Goal: Task Accomplishment & Management: Use online tool/utility

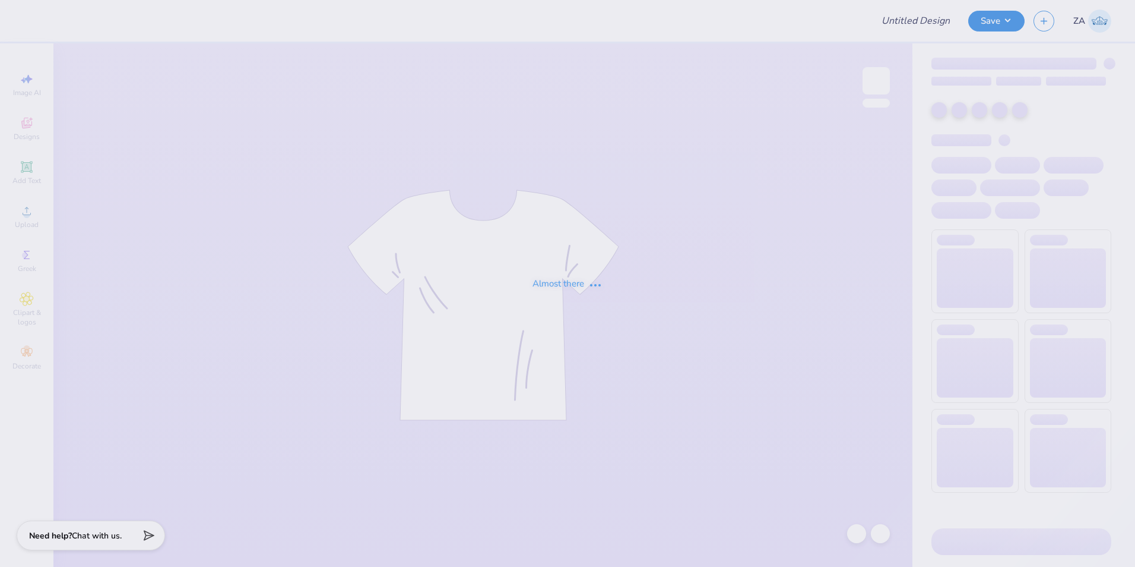
type input "General merch"
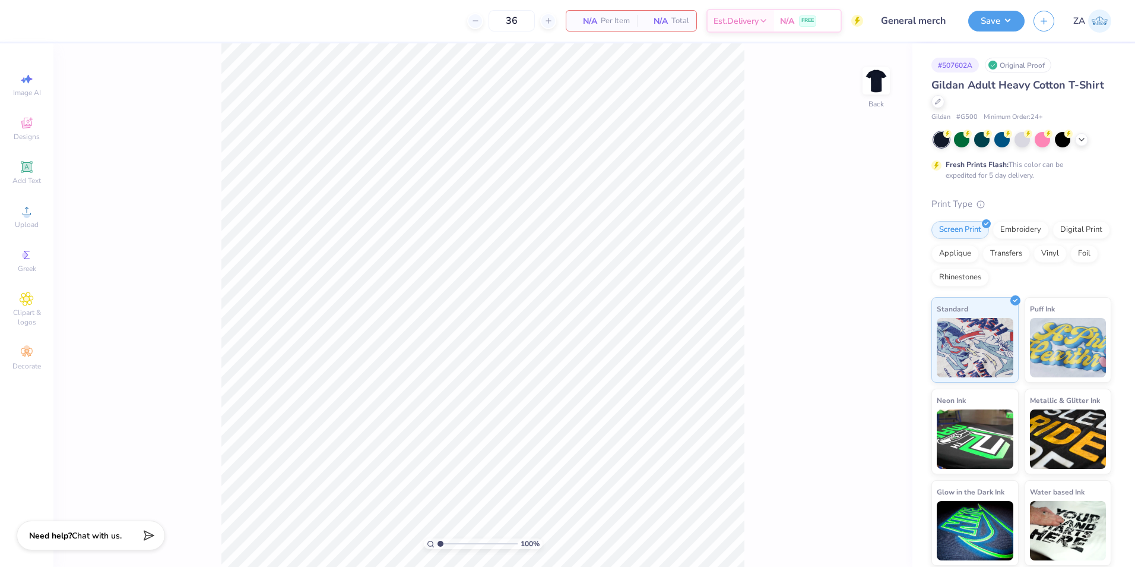
click at [862, 74] on div "100 % Back" at bounding box center [482, 304] width 859 height 523
click at [871, 75] on img at bounding box center [877, 81] width 48 height 48
click at [33, 205] on icon at bounding box center [27, 211] width 14 height 14
click at [20, 209] on icon at bounding box center [27, 211] width 14 height 14
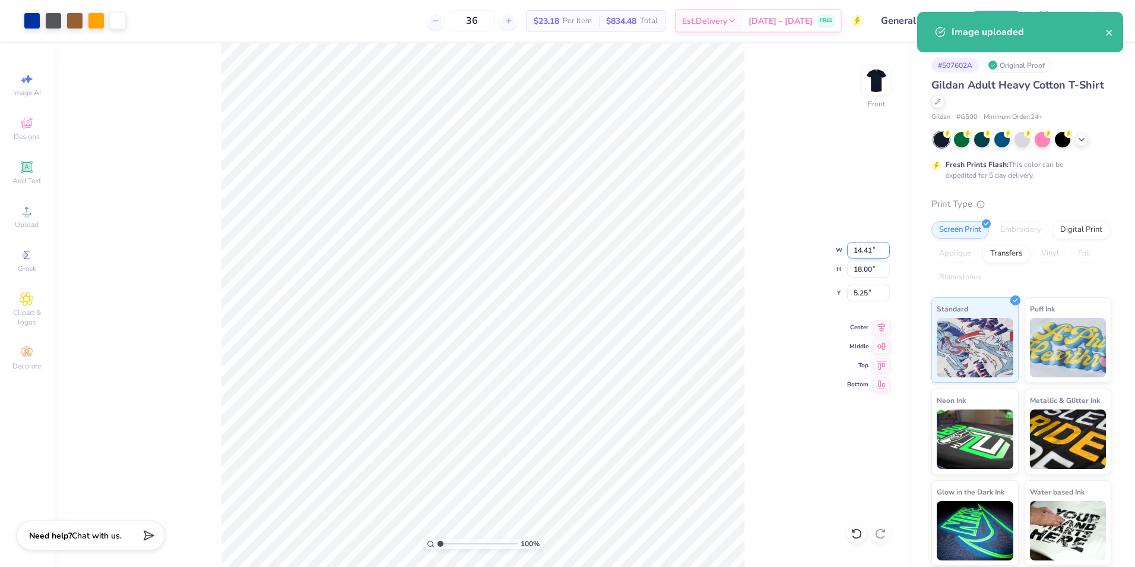
drag, startPoint x: 850, startPoint y: 250, endPoint x: 874, endPoint y: 249, distance: 23.8
click at [874, 249] on input "14.41" at bounding box center [868, 250] width 43 height 17
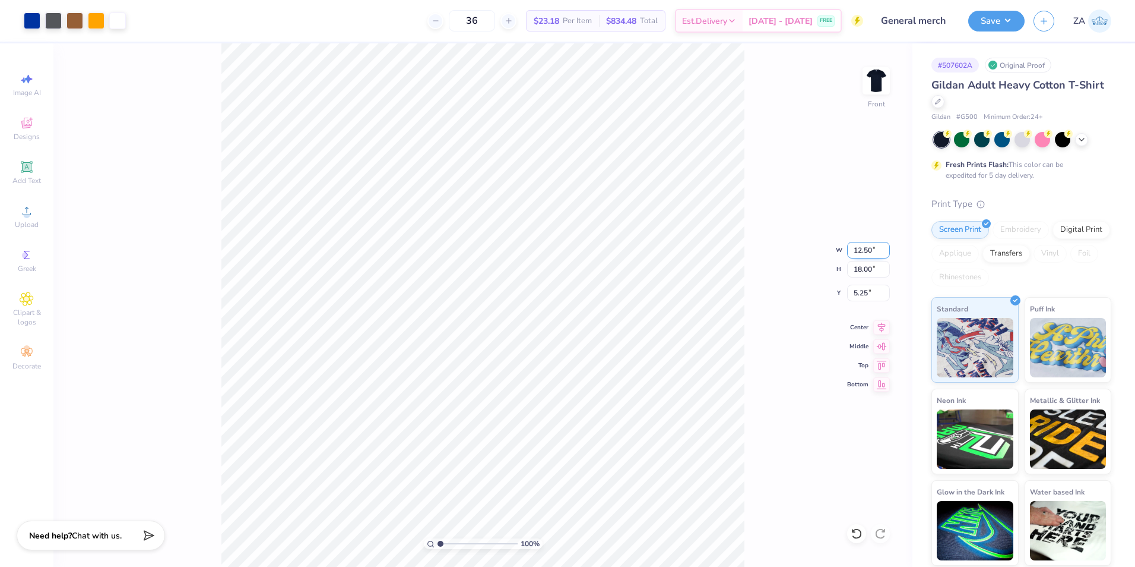
type input "12.50"
type input "15.61"
type input "6.44"
drag, startPoint x: 853, startPoint y: 268, endPoint x: 872, endPoint y: 269, distance: 19.0
click at [872, 269] on input "15.61" at bounding box center [868, 269] width 43 height 17
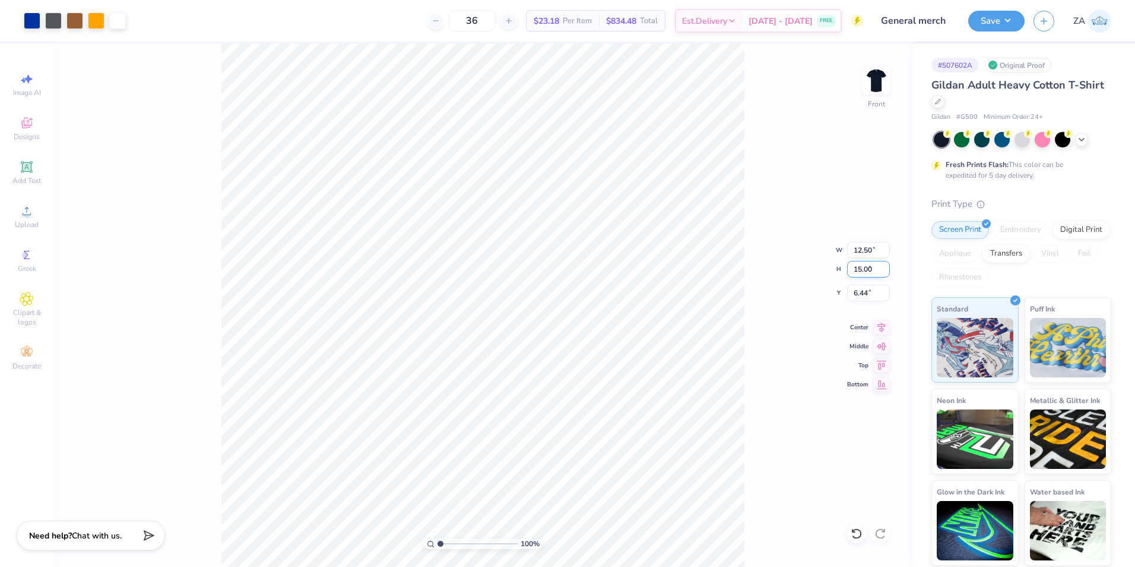
type input "15.00"
type input "12.01"
drag, startPoint x: 849, startPoint y: 297, endPoint x: 873, endPoint y: 296, distance: 23.8
click at [873, 296] on input "6.75" at bounding box center [868, 292] width 43 height 17
type input "3.00"
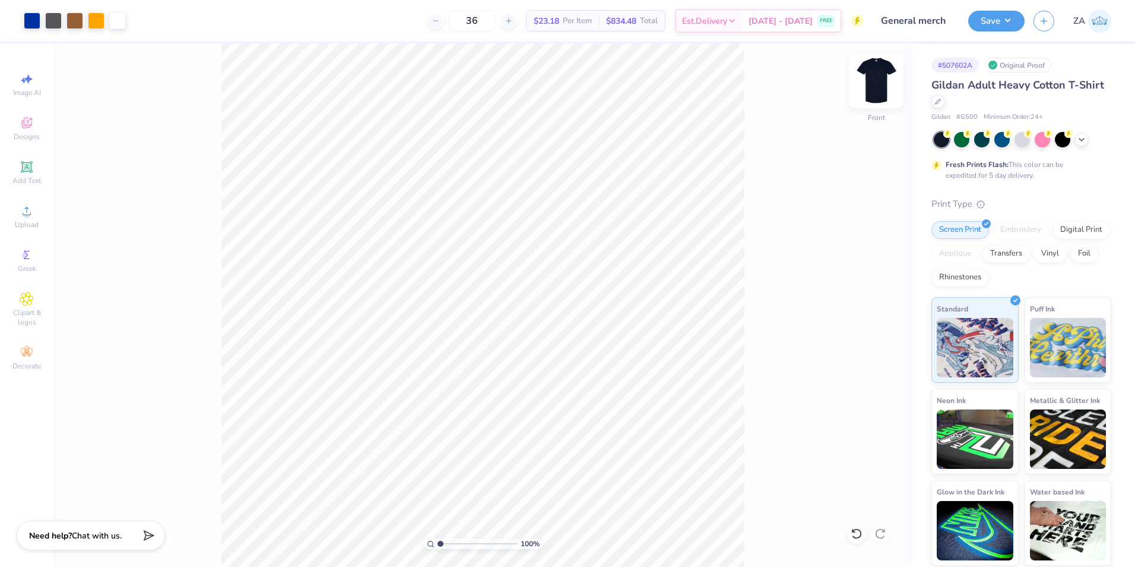
click at [879, 80] on img at bounding box center [877, 81] width 48 height 48
click at [4, 169] on div "Image AI Designs Add Text Upload Greek Clipart & logos Decorate" at bounding box center [26, 304] width 53 height 523
click at [18, 171] on div "Add Text" at bounding box center [27, 172] width 42 height 35
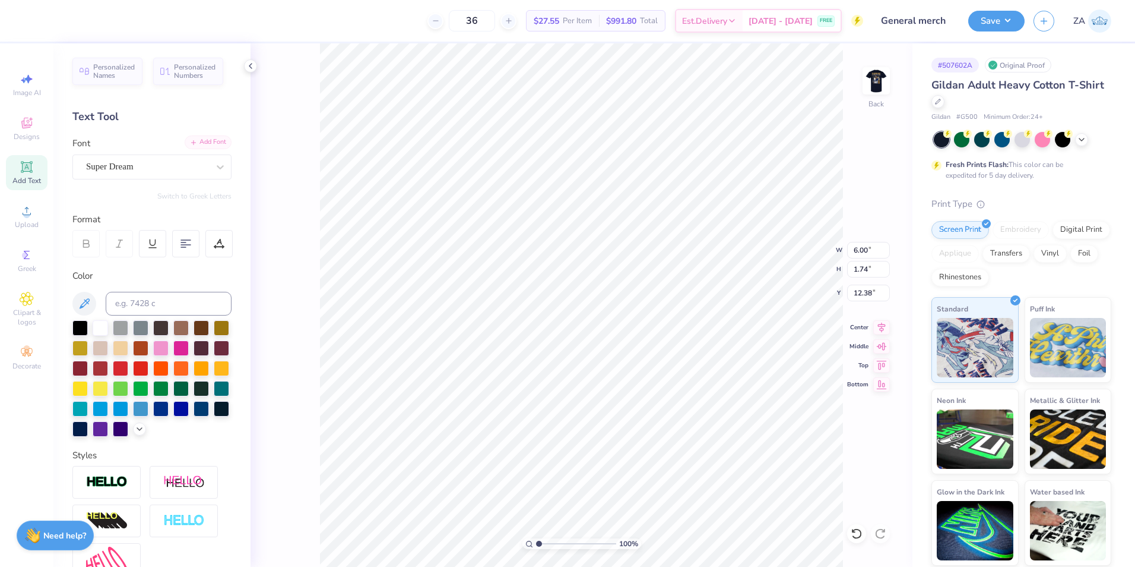
click at [206, 141] on div "Add Font" at bounding box center [208, 142] width 47 height 14
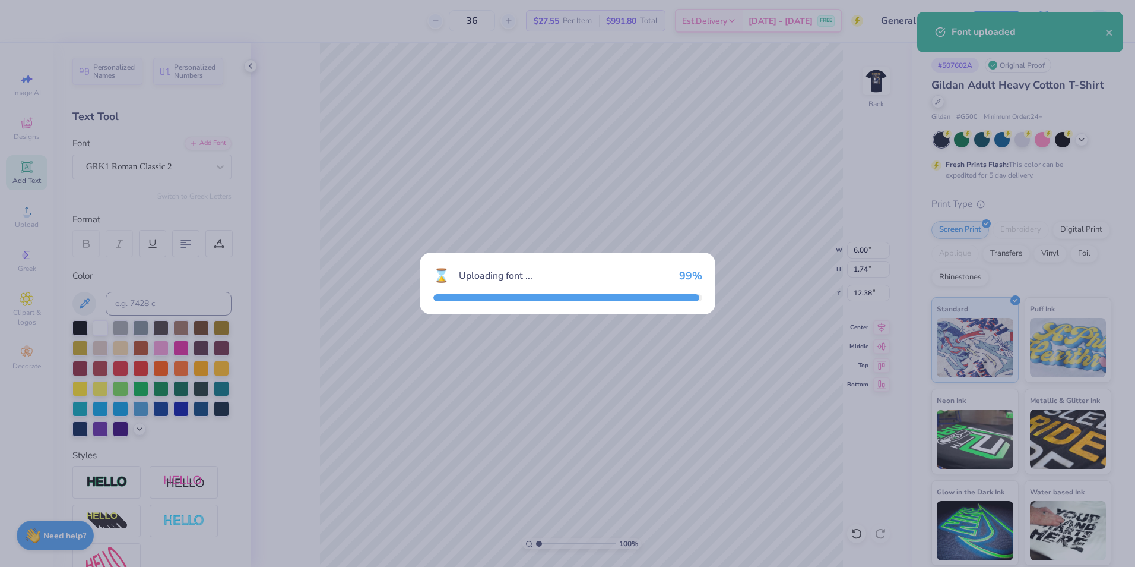
type input "7.07"
type input "1.92"
type input "12.29"
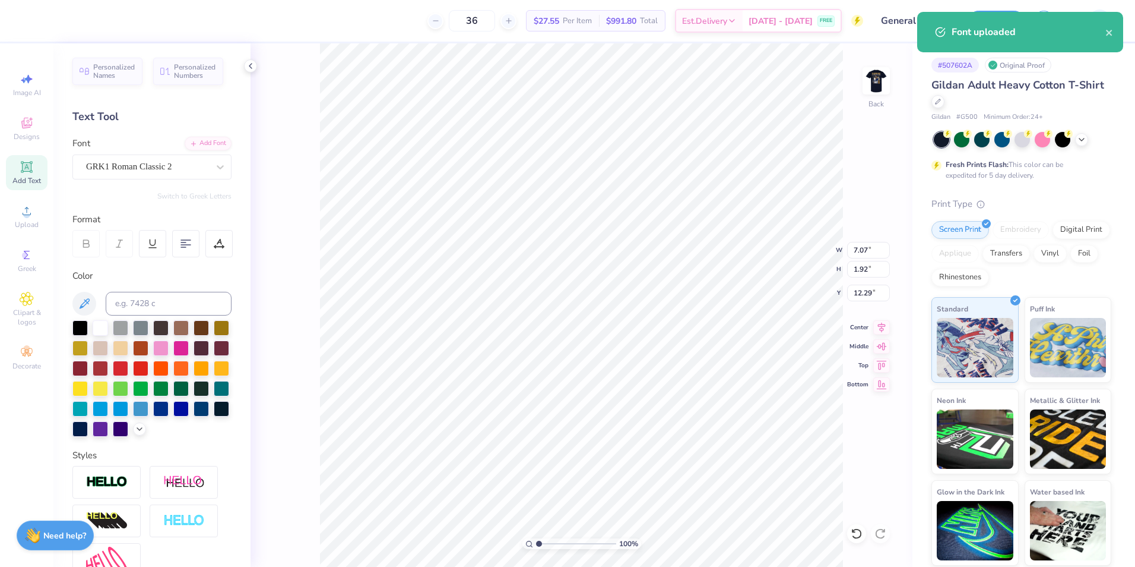
scroll to position [10, 1]
type textarea "PKF"
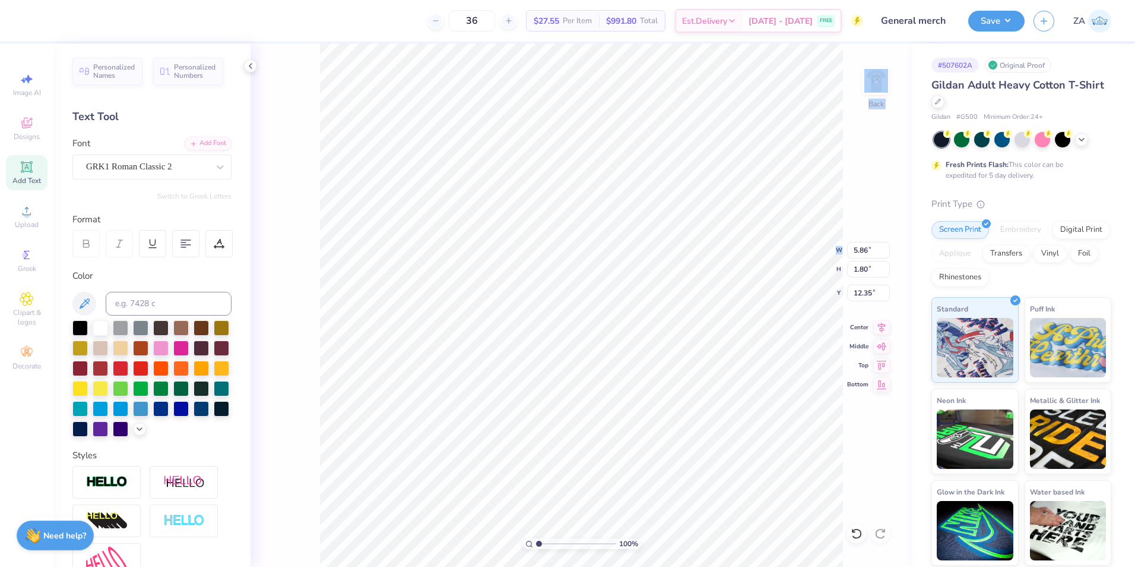
drag, startPoint x: 865, startPoint y: 256, endPoint x: 874, endPoint y: 257, distance: 8.3
click at [874, 257] on div "100 % Back W 5.86 5.86 " H 1.80 1.80 " Y 12.35 12.35 " Center Middle Top Bottom" at bounding box center [582, 304] width 662 height 523
drag, startPoint x: 853, startPoint y: 247, endPoint x: 869, endPoint y: 250, distance: 16.3
click at [869, 250] on input "5.86" at bounding box center [868, 250] width 43 height 17
type input "3.50"
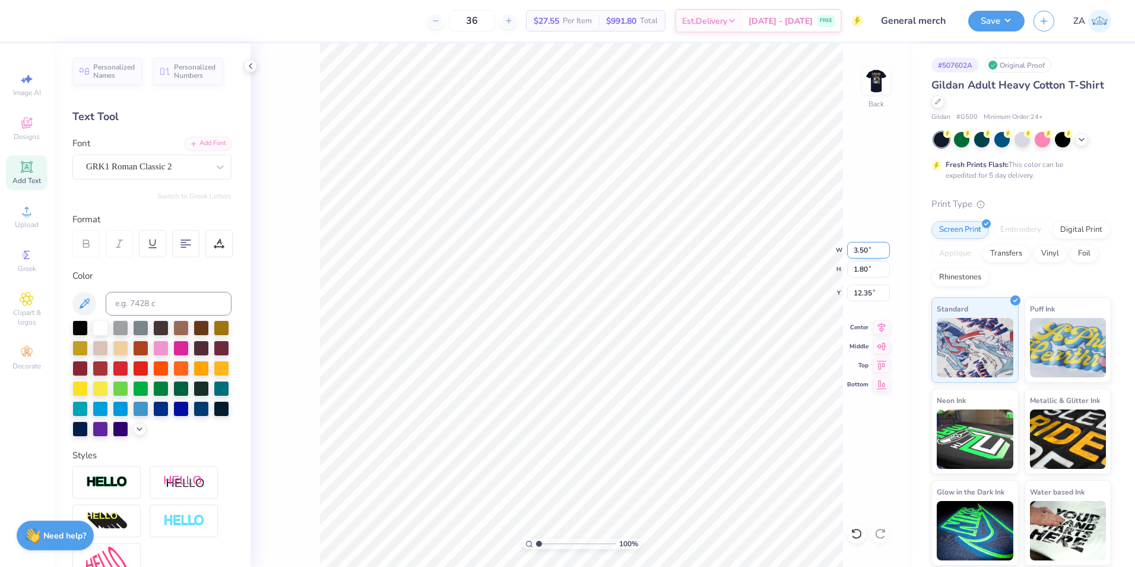
type input "1.08"
drag, startPoint x: 854, startPoint y: 296, endPoint x: 872, endPoint y: 296, distance: 18.4
click at [872, 296] on input "5.97" at bounding box center [868, 292] width 43 height 17
type input "3.00"
click at [881, 83] on img at bounding box center [877, 81] width 48 height 48
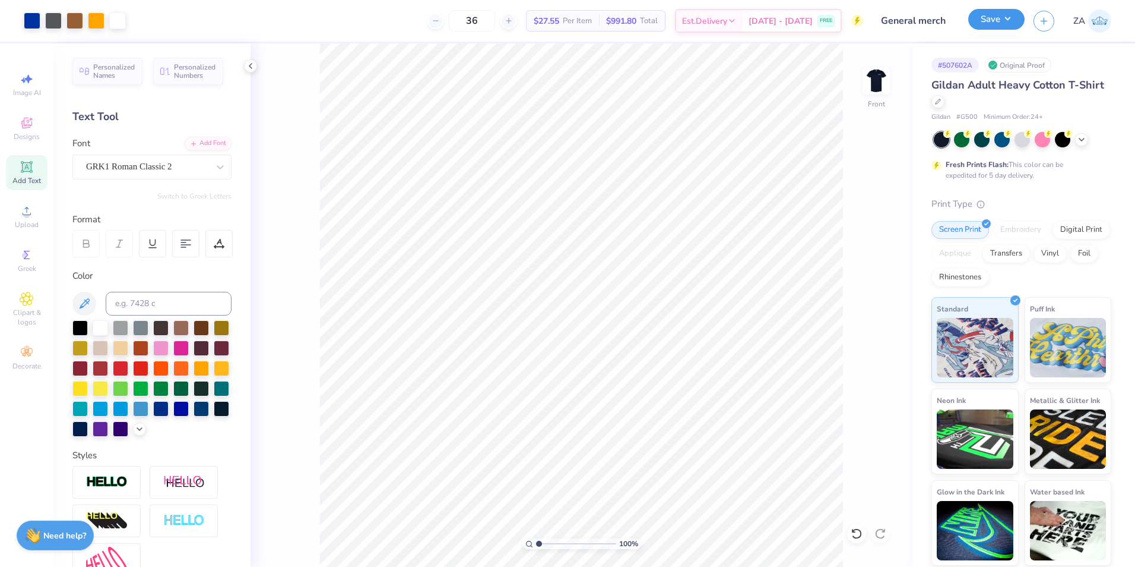
click at [997, 20] on button "Save" at bounding box center [997, 19] width 56 height 21
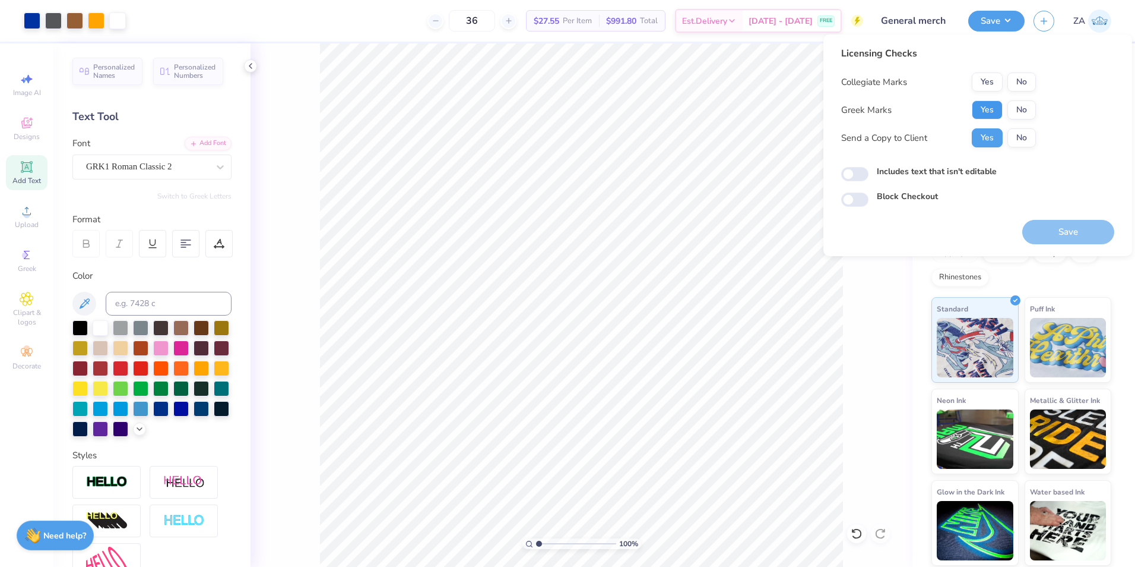
click at [991, 108] on button "Yes" at bounding box center [987, 109] width 31 height 19
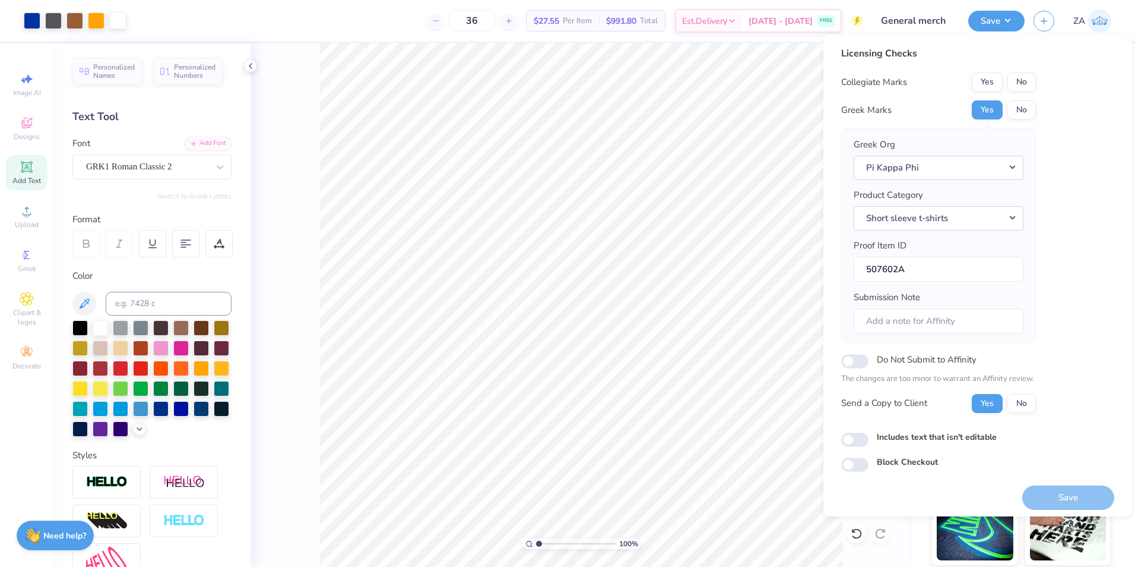
click at [1023, 76] on button "No" at bounding box center [1022, 81] width 29 height 19
click at [1078, 490] on button "Save" at bounding box center [1069, 497] width 92 height 24
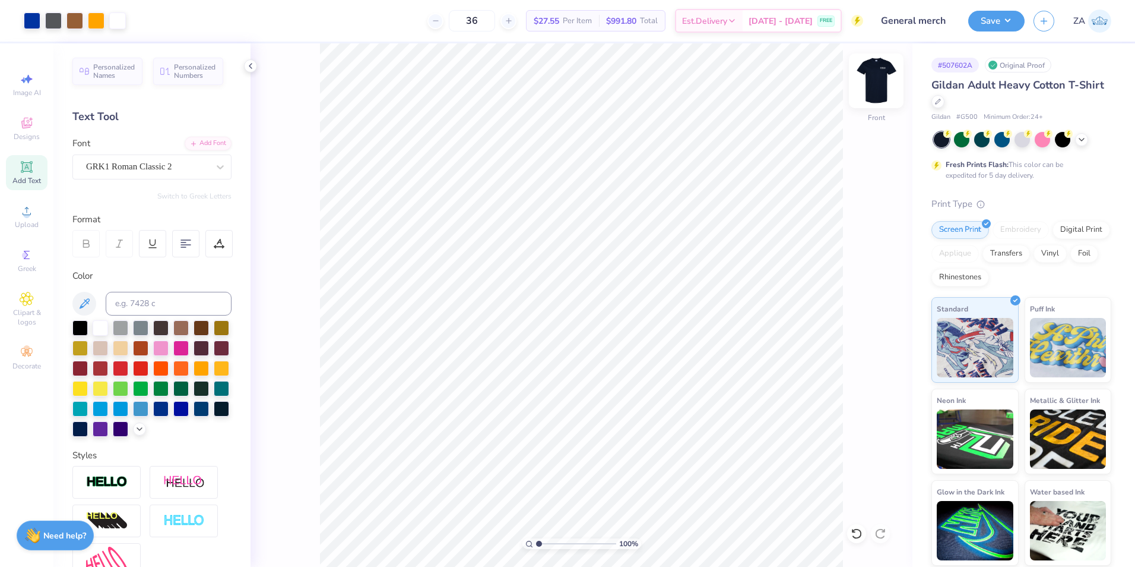
click at [878, 83] on img at bounding box center [877, 81] width 48 height 48
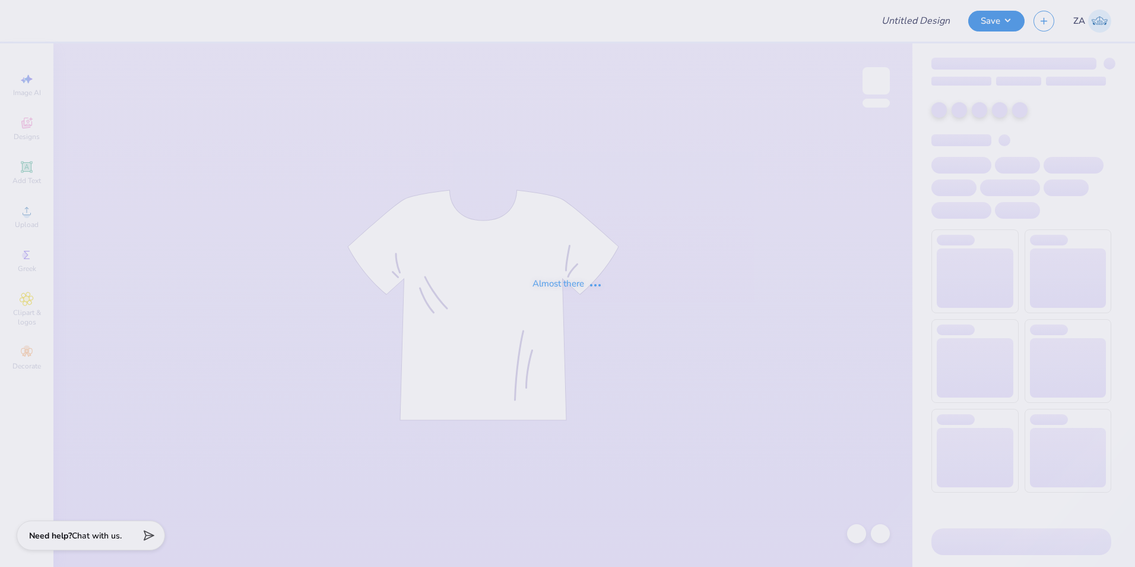
type input "Theta Bid Day Tanks"
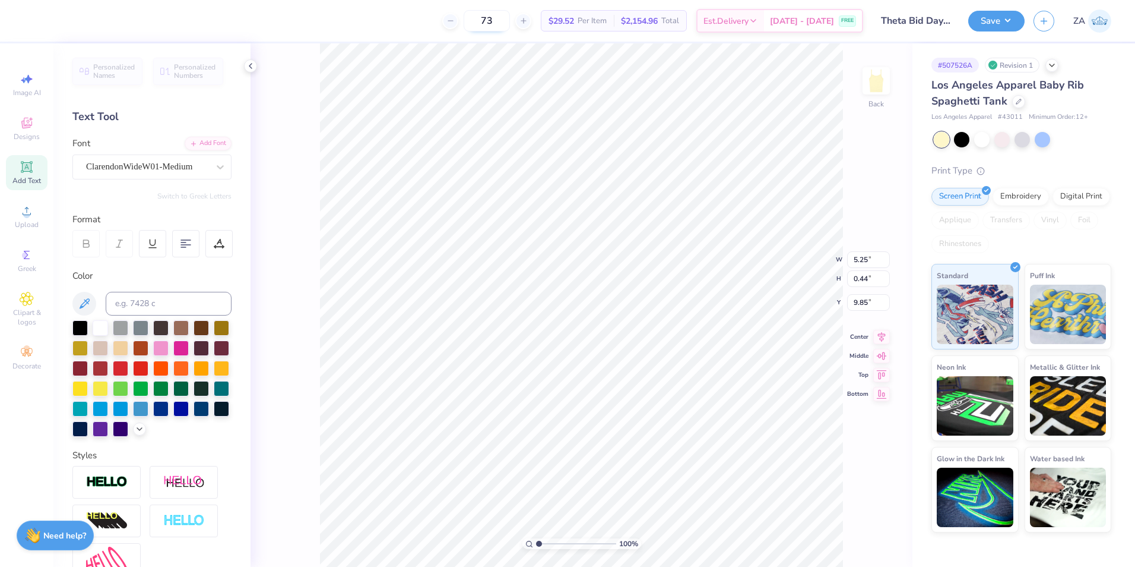
type input "7.00"
type input "8.86"
type input "0.99"
type input "5.25"
type input "0.44"
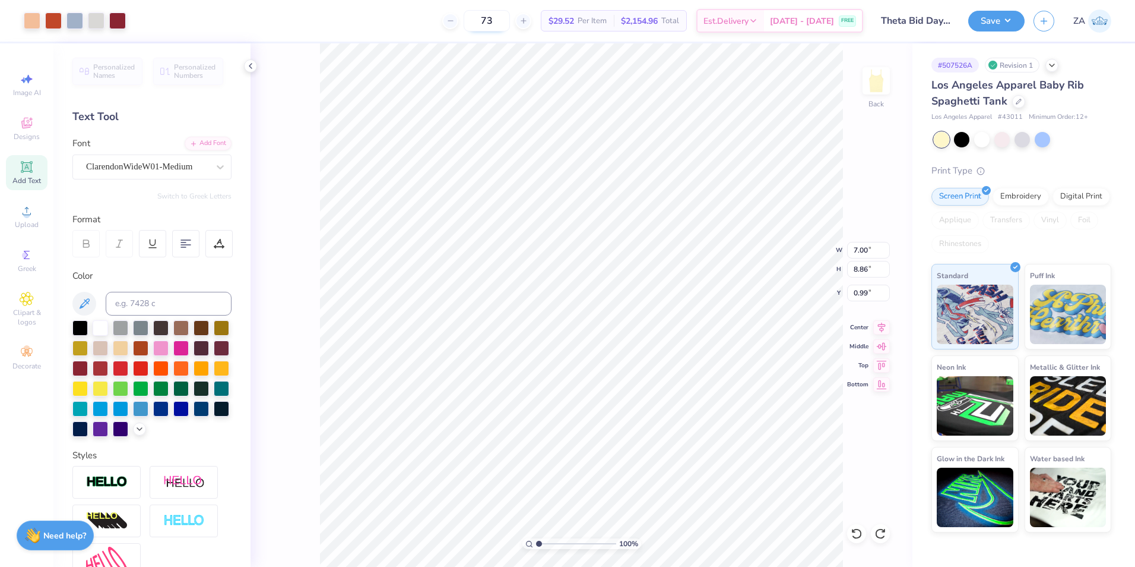
type input "9.85"
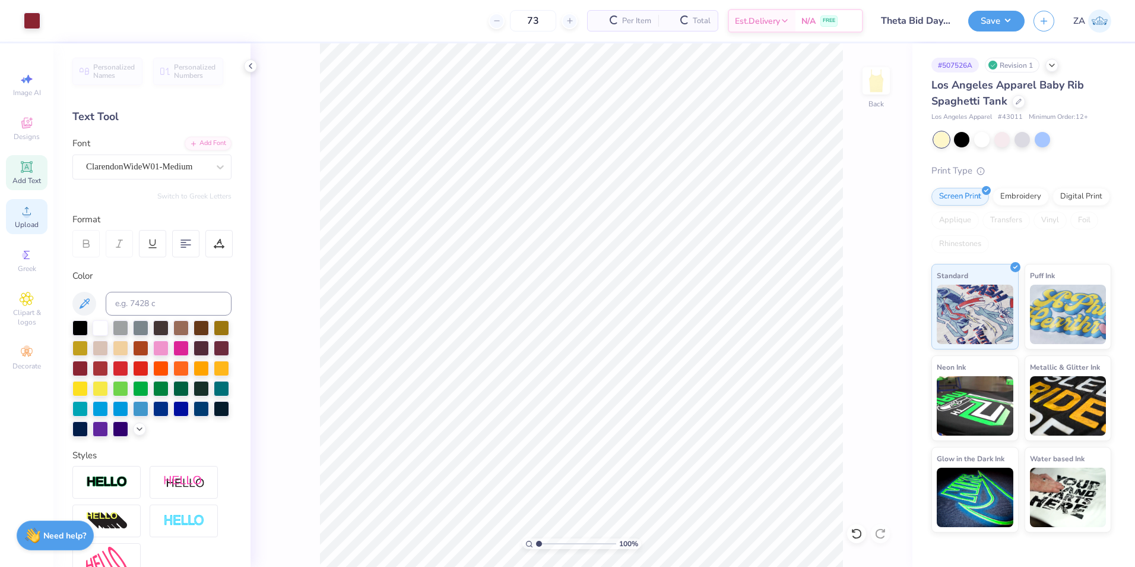
click at [30, 207] on icon at bounding box center [27, 211] width 14 height 14
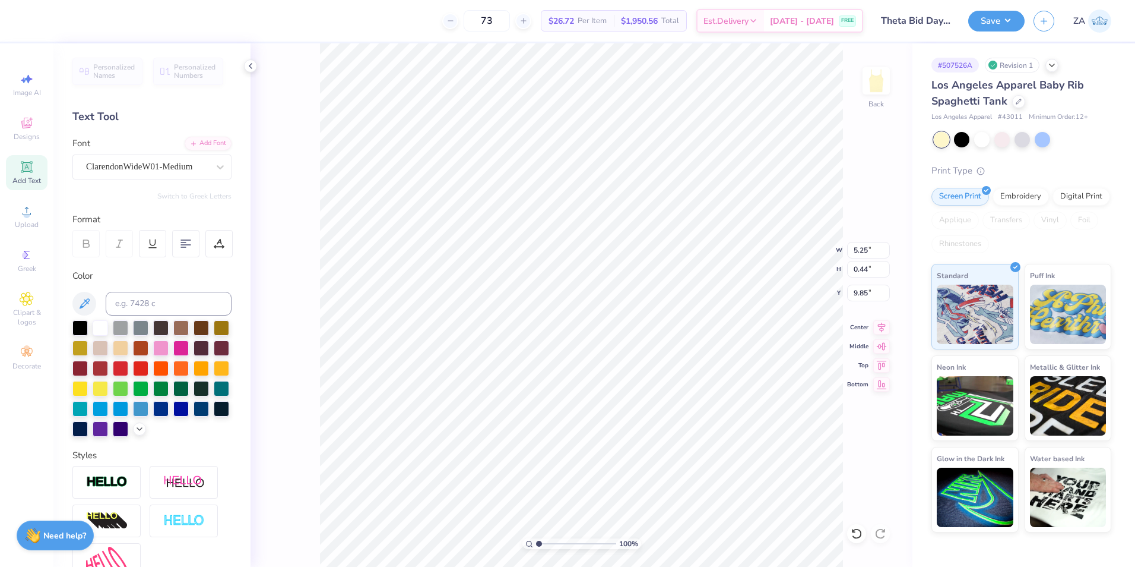
type input "8.58"
drag, startPoint x: 849, startPoint y: 252, endPoint x: 866, endPoint y: 252, distance: 17.8
click at [866, 252] on input "8.93" at bounding box center [868, 250] width 43 height 17
type input "7.00"
type input "5.21"
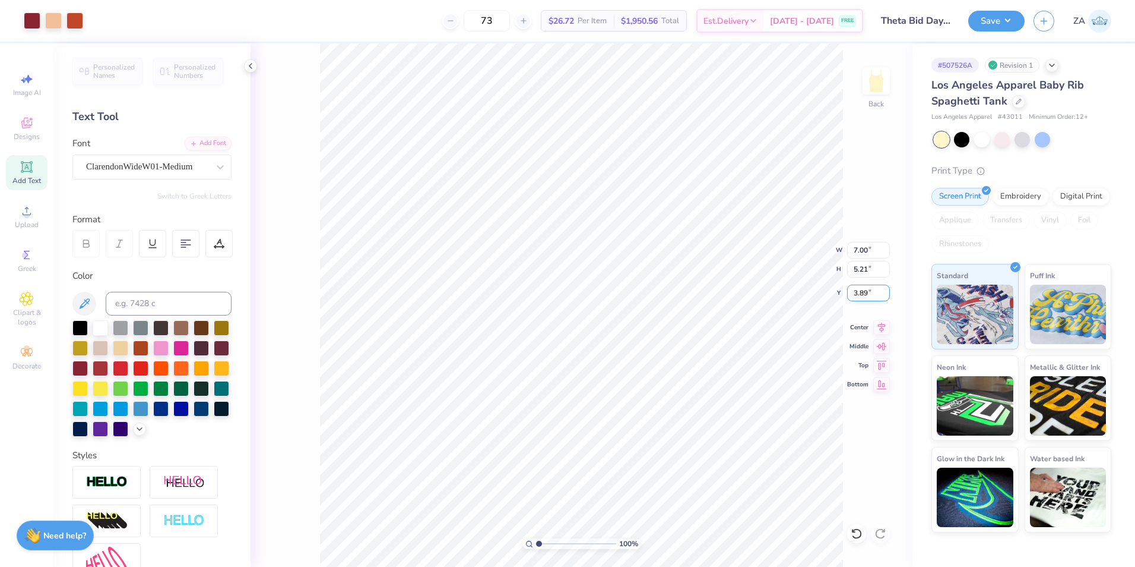
drag, startPoint x: 853, startPoint y: 294, endPoint x: 870, endPoint y: 295, distance: 17.2
click at [870, 295] on input "3.89" at bounding box center [868, 292] width 43 height 17
type input "1.00"
click at [992, 8] on div "Save ZA" at bounding box center [1052, 21] width 167 height 42
click at [975, 23] on button "Save" at bounding box center [997, 19] width 56 height 21
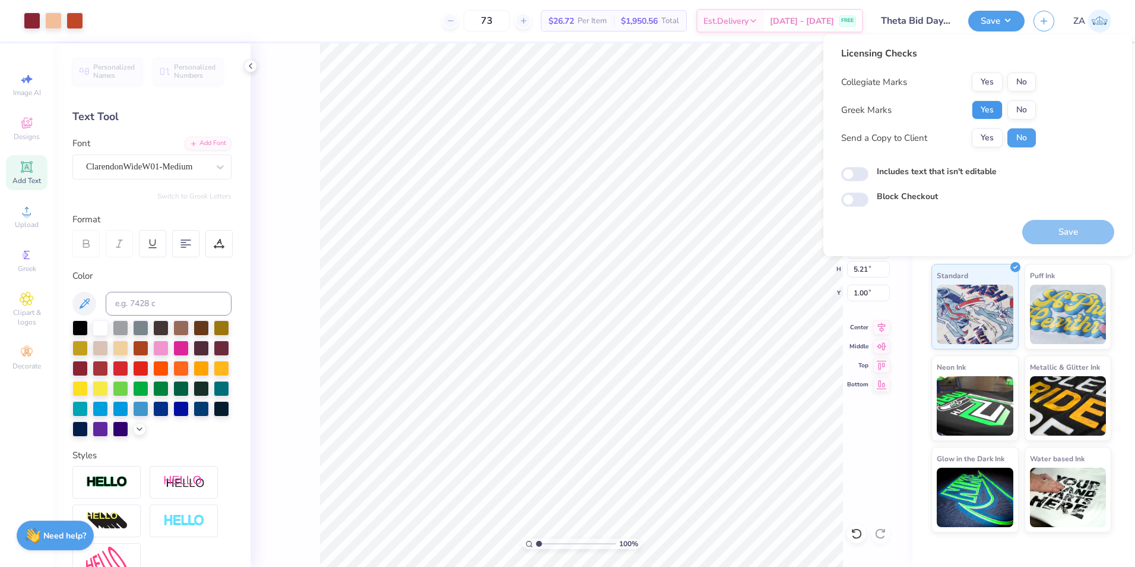
click at [996, 101] on button "Yes" at bounding box center [987, 109] width 31 height 19
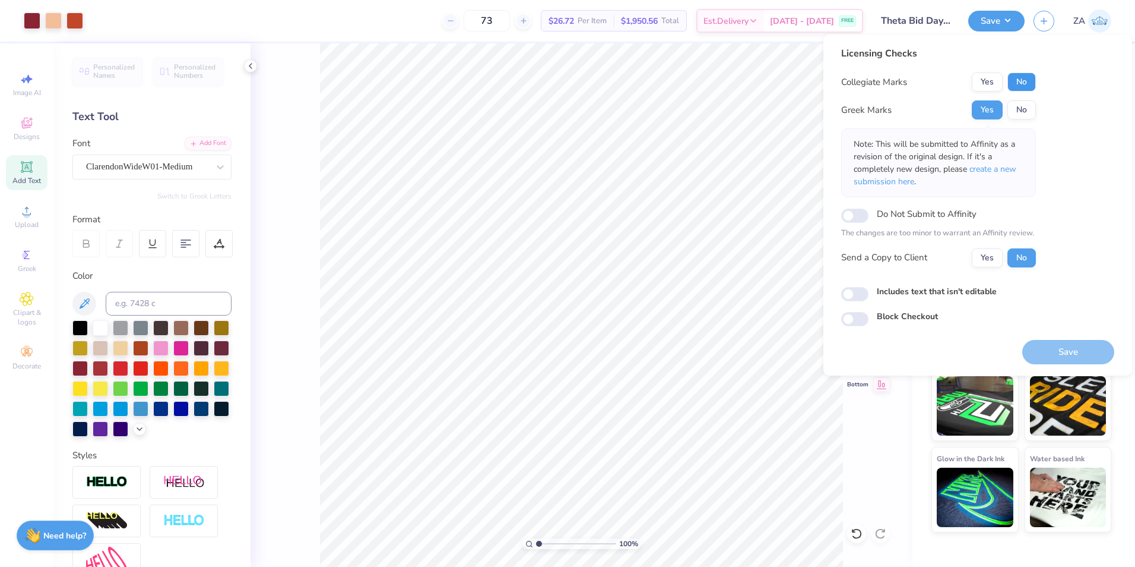
click at [1016, 86] on button "No" at bounding box center [1022, 81] width 29 height 19
click at [1051, 351] on button "Save" at bounding box center [1069, 352] width 92 height 24
